Goal: Information Seeking & Learning: Learn about a topic

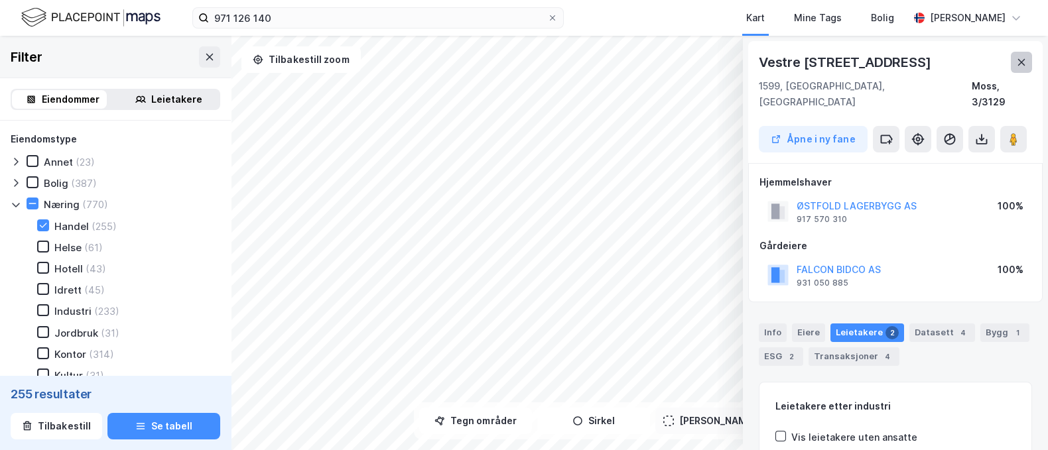
click at [1016, 68] on button at bounding box center [1021, 62] width 21 height 21
